Goal: Navigation & Orientation: Understand site structure

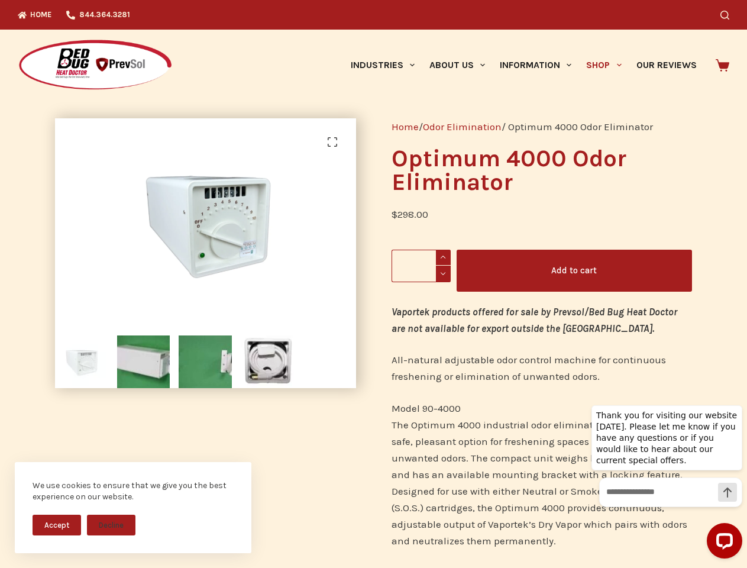
click at [374, 284] on div "Home / Odor Elimination / Optimum 4000 Odor Eliminator Optimum 4000 Odor Elimin…" at bounding box center [542, 522] width 336 height 842
click at [57, 525] on button "Accept" at bounding box center [57, 525] width 49 height 21
click at [111, 525] on button "Decline" at bounding box center [111, 525] width 49 height 21
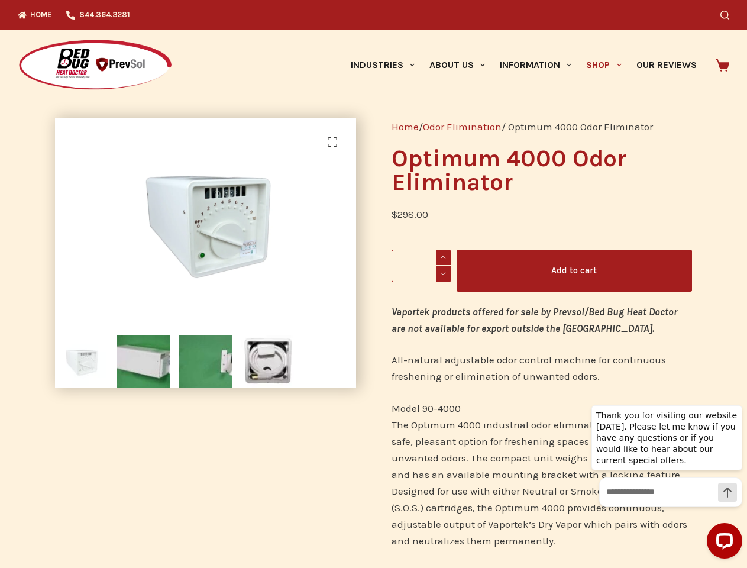
click at [730, 15] on icon "Search" at bounding box center [725, 15] width 9 height 9
click at [387, 65] on link "Industries" at bounding box center [382, 65] width 79 height 71
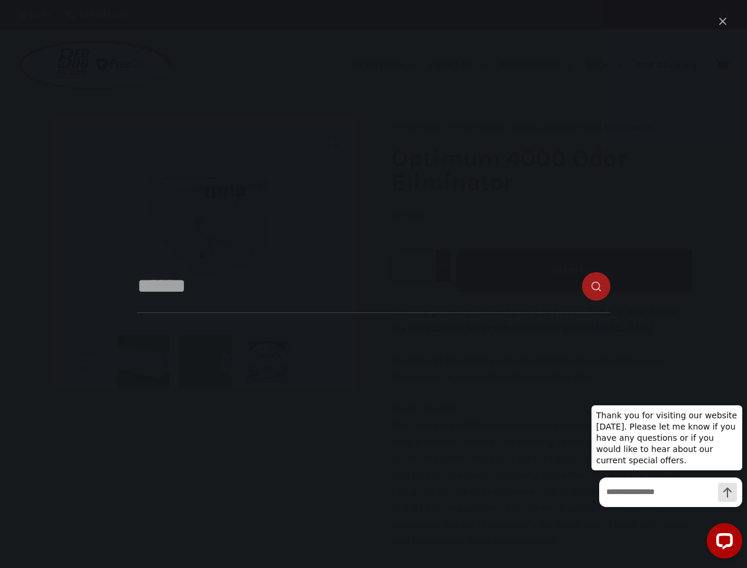
click at [462, 65] on link "About Us" at bounding box center [457, 65] width 70 height 71
click at [541, 65] on link "Information" at bounding box center [536, 65] width 86 height 71
click at [609, 65] on link "Shop" at bounding box center [604, 65] width 50 height 71
click at [374, 334] on div "Home / Odor Elimination / Optimum 4000 Odor Eliminator Optimum 4000 Odor Elimin…" at bounding box center [542, 522] width 336 height 842
click at [204, 254] on img at bounding box center [605, 492] width 1100 height 749
